Goal: Navigation & Orientation: Find specific page/section

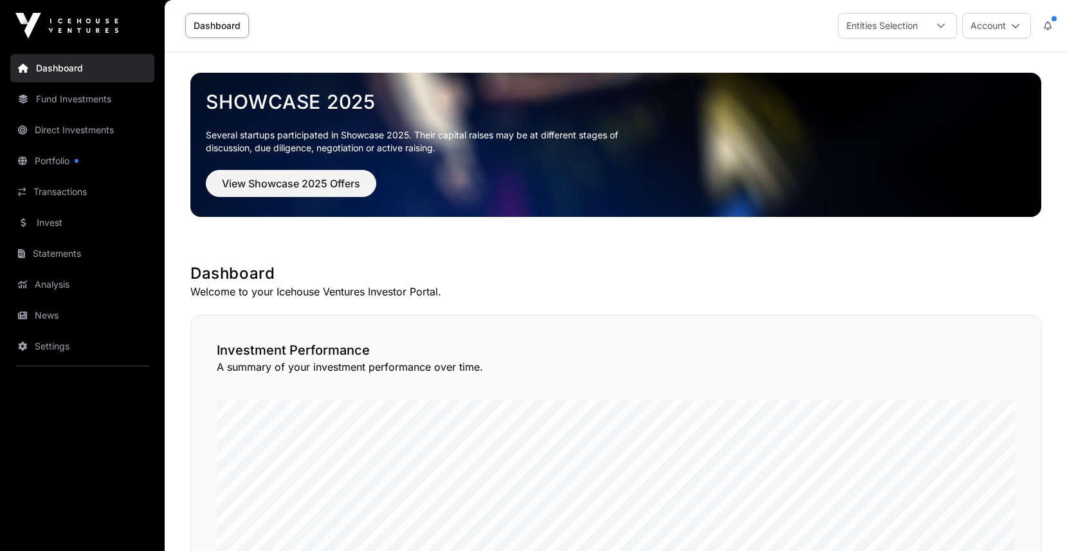
click at [103, 129] on link "Direct Investments" at bounding box center [82, 130] width 144 height 28
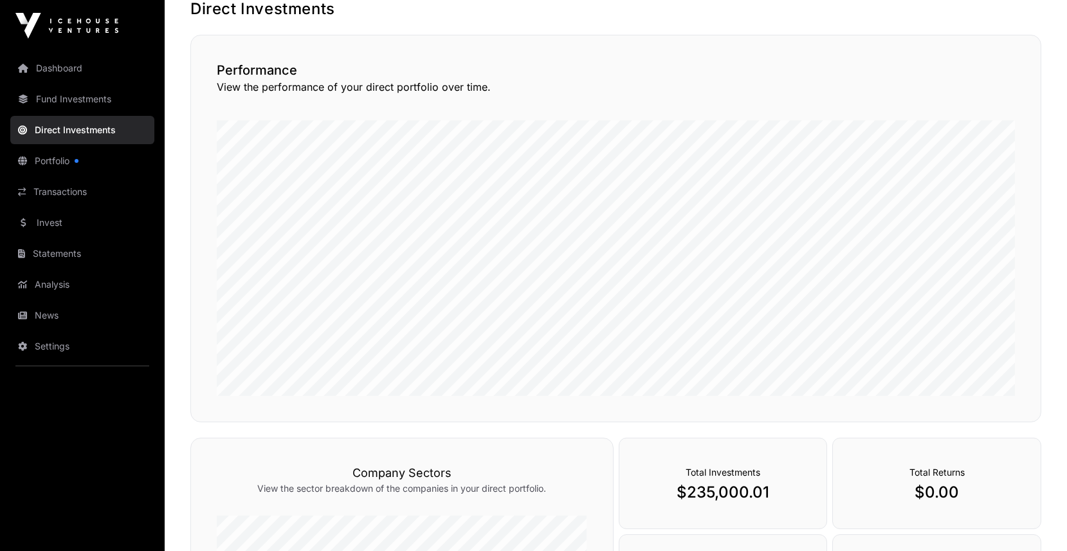
scroll to position [52, 0]
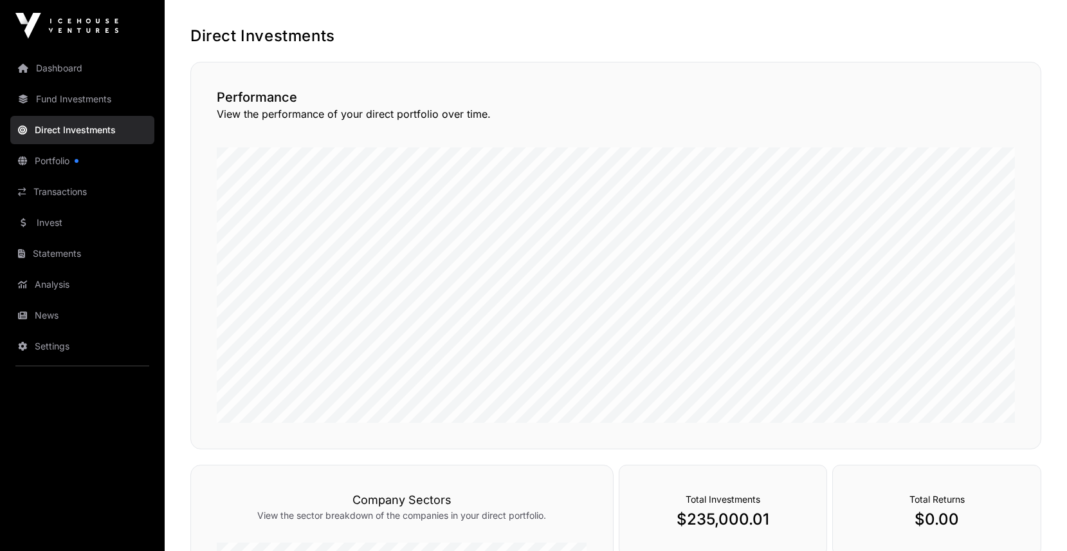
click at [103, 102] on link "Fund Investments" at bounding box center [82, 99] width 144 height 28
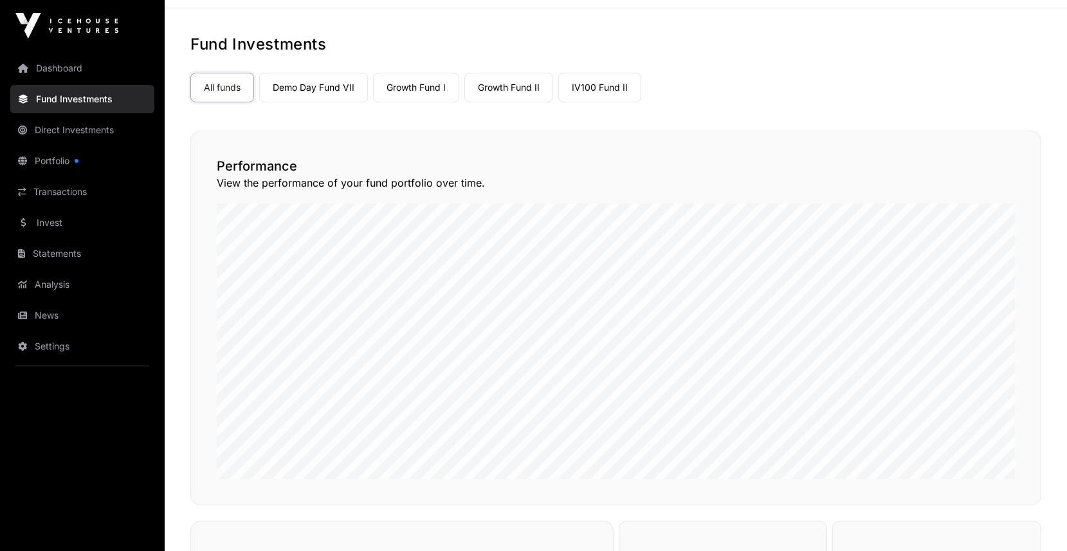
scroll to position [42, 0]
click at [102, 131] on link "Direct Investments" at bounding box center [82, 130] width 144 height 28
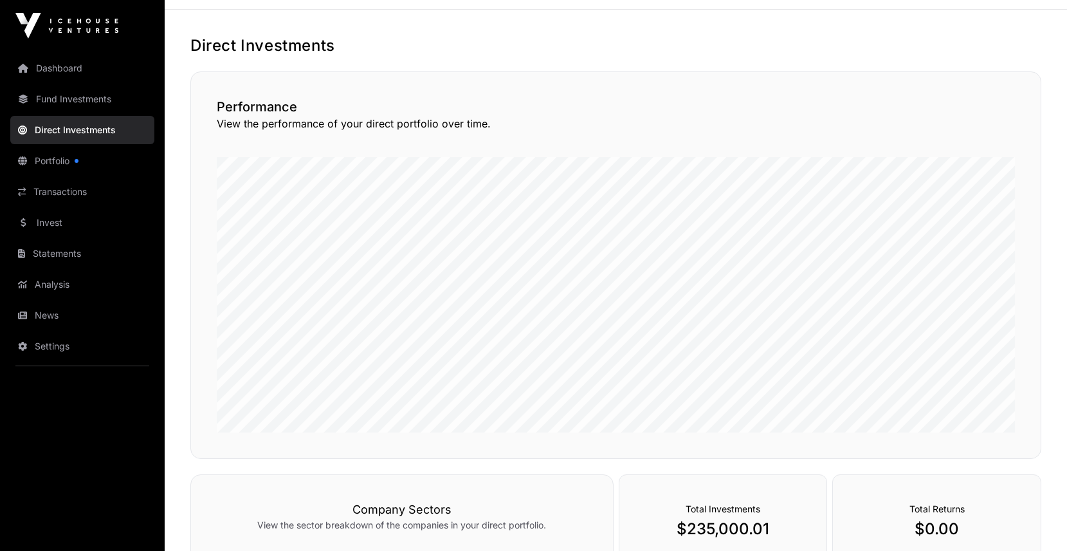
click at [102, 131] on link "Direct Investments" at bounding box center [82, 130] width 144 height 28
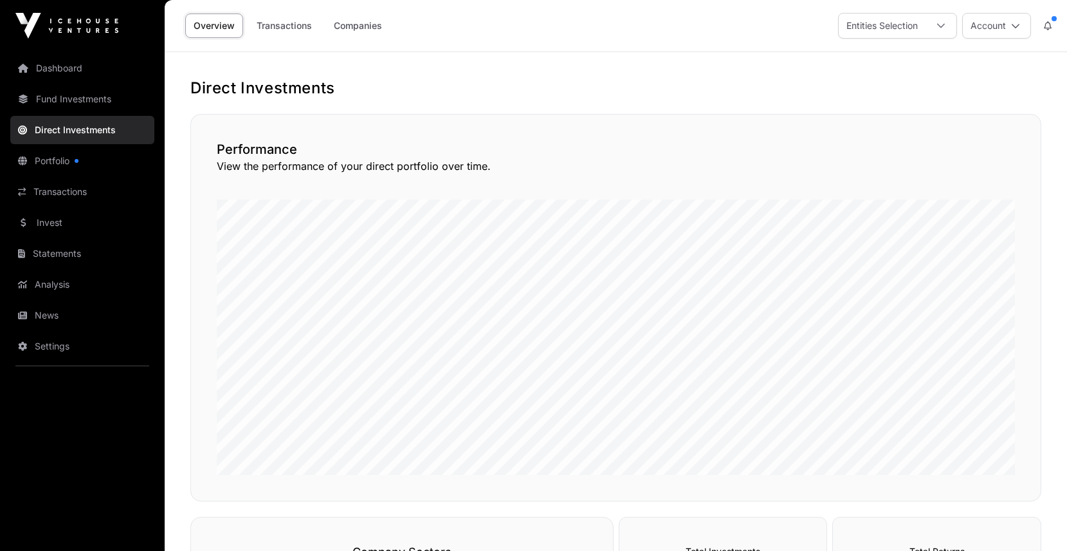
click at [102, 131] on link "Direct Investments" at bounding box center [82, 130] width 144 height 28
click at [343, 24] on link "Companies" at bounding box center [357, 26] width 65 height 24
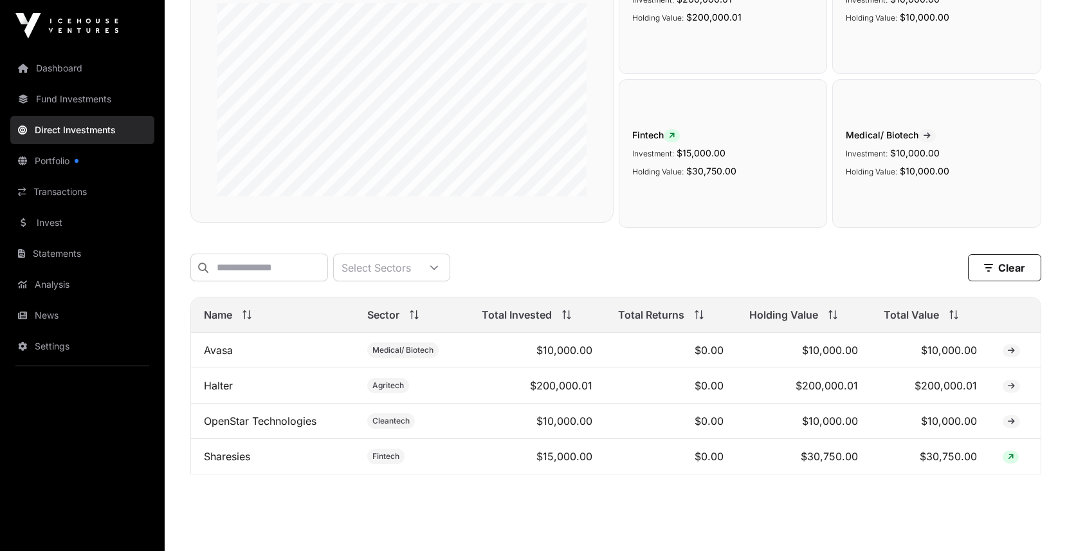
scroll to position [191, 0]
